Goal: Task Accomplishment & Management: Manage account settings

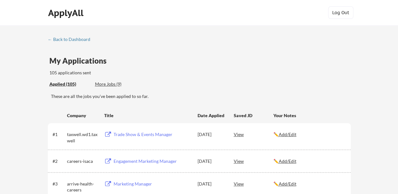
click at [179, 68] on div "My Applications 105 applications sent" at bounding box center [199, 66] width 301 height 19
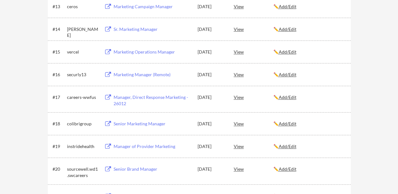
scroll to position [616, 0]
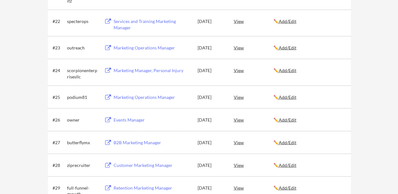
click at [243, 97] on div "View" at bounding box center [254, 96] width 40 height 11
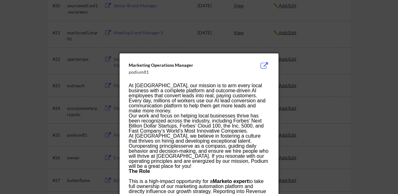
scroll to position [577, 0]
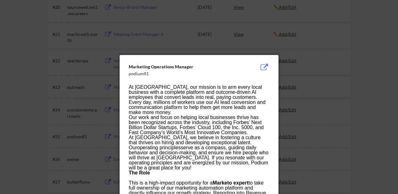
click at [357, 68] on div at bounding box center [199, 97] width 398 height 194
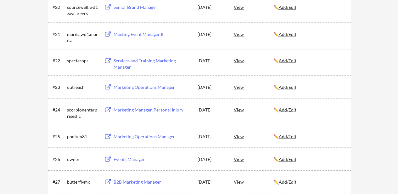
click at [126, 134] on div "Marketing Operations Manager" at bounding box center [153, 136] width 78 height 6
click at [296, 138] on u "Add/Edit" at bounding box center [288, 135] width 18 height 5
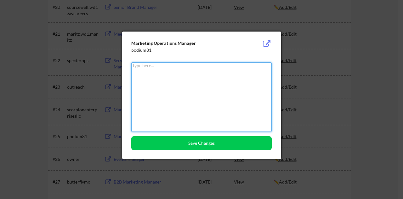
click at [211, 90] on textarea at bounding box center [201, 96] width 140 height 69
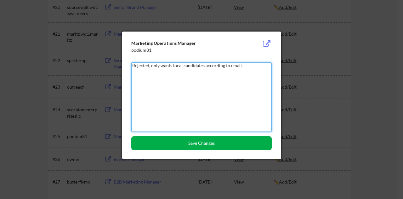
type textarea "Rejected, only wants local candidates according to email."
click at [211, 141] on button "Save Changes" at bounding box center [201, 143] width 140 height 14
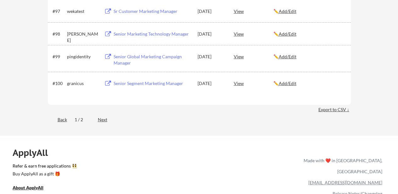
scroll to position [2459, 0]
click at [338, 112] on div "Export to CSV ↓" at bounding box center [334, 109] width 32 height 6
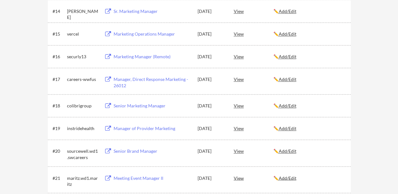
scroll to position [434, 0]
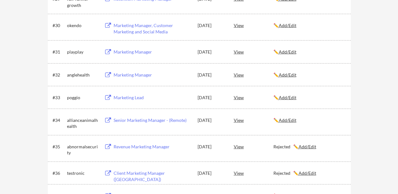
click at [289, 100] on div "✏️ Add/Edit" at bounding box center [309, 97] width 72 height 6
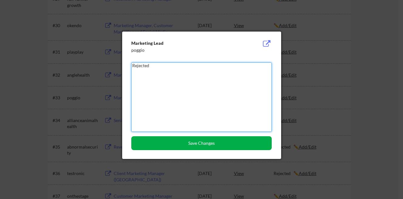
click at [216, 143] on button "Save Changes" at bounding box center [201, 143] width 140 height 14
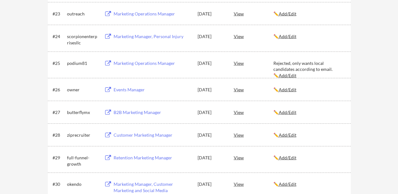
scroll to position [649, 0]
click at [136, 61] on div "Marketing Operations Manager" at bounding box center [153, 64] width 78 height 6
click at [296, 73] on u "Add/Edit" at bounding box center [288, 75] width 18 height 5
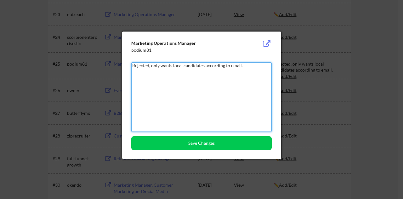
drag, startPoint x: 254, startPoint y: 67, endPoint x: 149, endPoint y: 68, distance: 104.5
click at [149, 68] on textarea "Rejected, only wants local candidates according to email." at bounding box center [201, 96] width 140 height 69
paste textarea "3+ years hands-on experience with Marketo and Salesforce (required)"
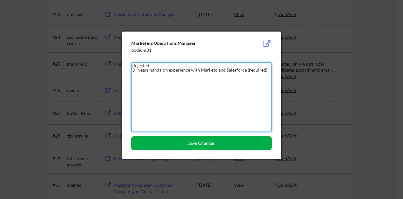
type textarea "Rejected- 3+ years hands-on experience with Marketo and Salesforce (required)"
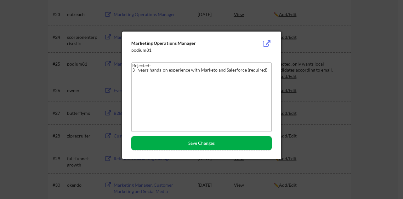
click at [238, 139] on button "Save Changes" at bounding box center [201, 143] width 140 height 14
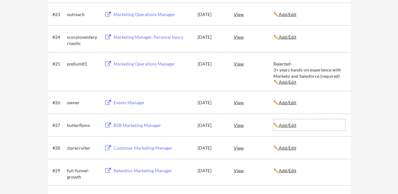
click at [334, 122] on div "✏️ Add/Edit" at bounding box center [309, 125] width 72 height 6
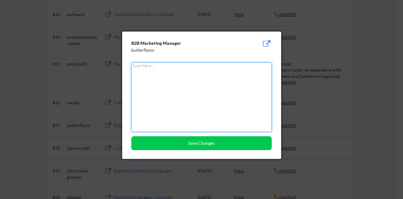
click at [324, 83] on div at bounding box center [201, 99] width 403 height 199
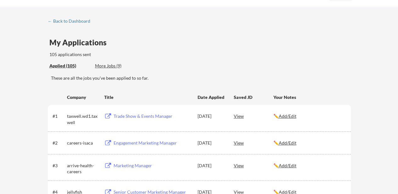
scroll to position [1044, 0]
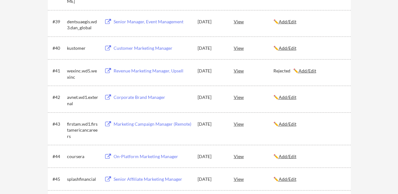
click at [293, 100] on div "✏️ Add/Edit" at bounding box center [309, 97] width 72 height 6
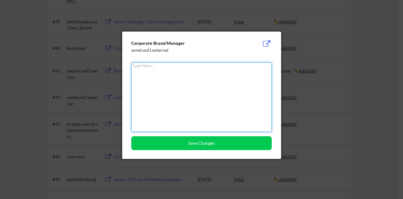
click at [202, 85] on textarea at bounding box center [201, 96] width 140 height 69
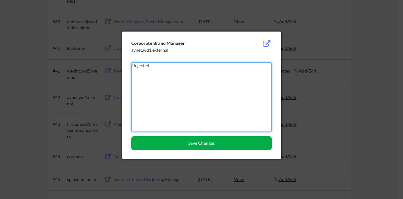
type textarea "Rejected"
click at [194, 142] on button "Save Changes" at bounding box center [201, 143] width 140 height 14
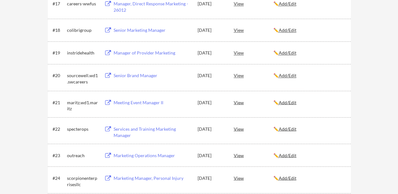
scroll to position [0, 0]
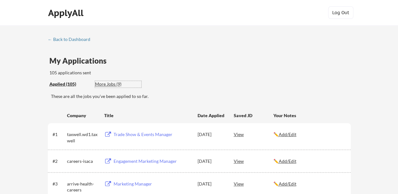
click at [107, 85] on div "More Jobs (9)" at bounding box center [118, 84] width 46 height 6
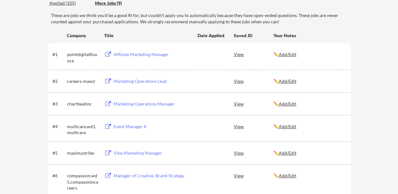
scroll to position [81, 0]
click at [133, 125] on div "Event Manager II" at bounding box center [153, 126] width 78 height 6
click at [291, 128] on u "Add/Edit" at bounding box center [288, 125] width 18 height 5
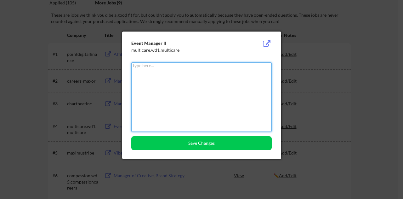
click at [228, 96] on textarea at bounding box center [201, 96] width 140 height 69
paste textarea "Current [US_STATE] state driver’s license"
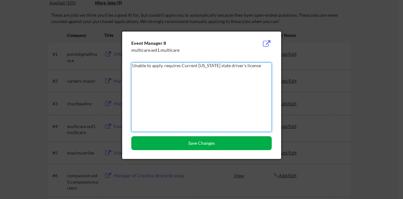
type textarea "Unable to apply, requires Current [US_STATE] state driver’s license"
click at [221, 147] on button "Save Changes" at bounding box center [201, 143] width 140 height 14
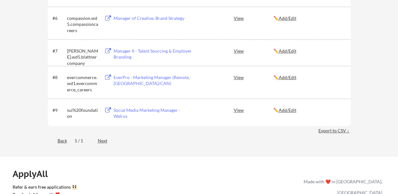
scroll to position [259, 0]
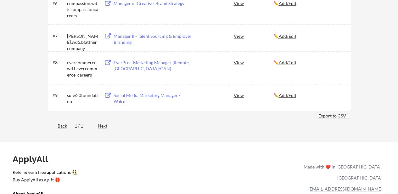
click at [148, 97] on div "Social Media Marketing Manager - Walrus" at bounding box center [153, 98] width 78 height 12
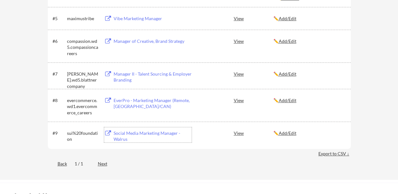
scroll to position [211, 0]
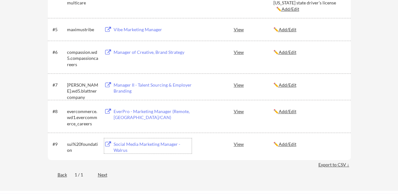
click at [126, 110] on div "EverPro - Marketing Manager (Remote, [GEOGRAPHIC_DATA]/CAN)" at bounding box center [153, 114] width 78 height 12
